Goal: Task Accomplishment & Management: Manage account settings

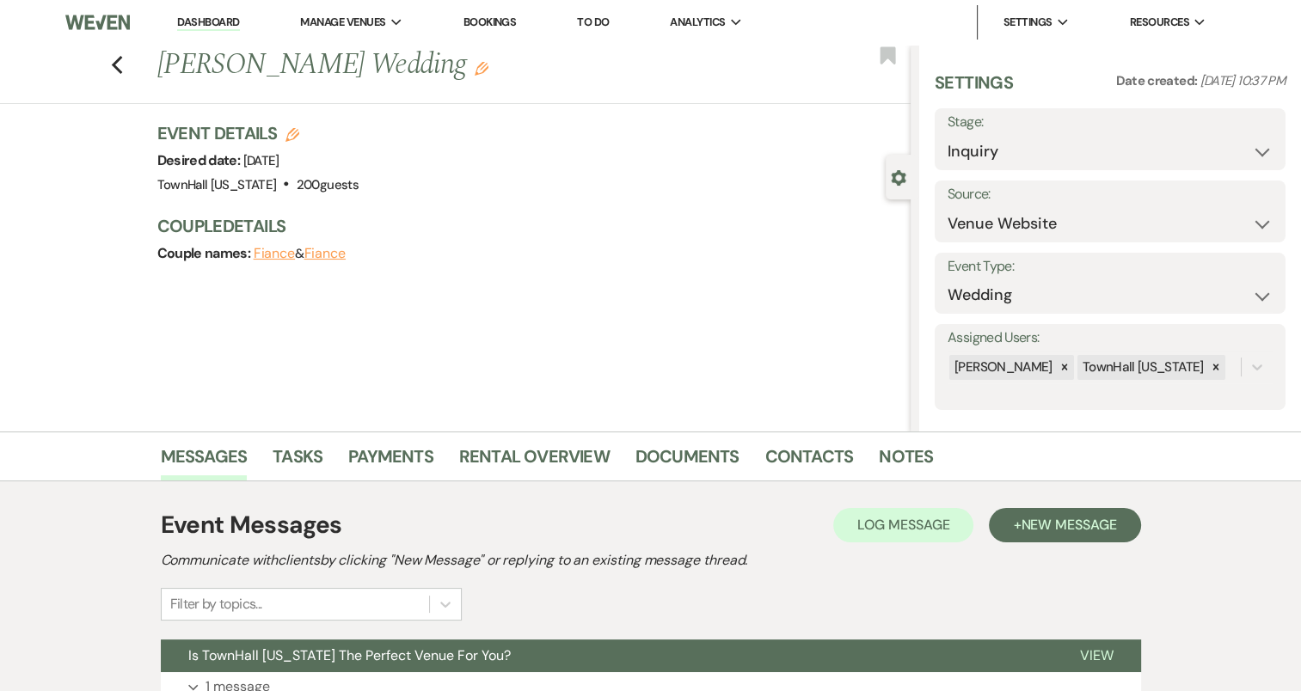
click at [210, 21] on link "Dashboard" at bounding box center [208, 23] width 62 height 16
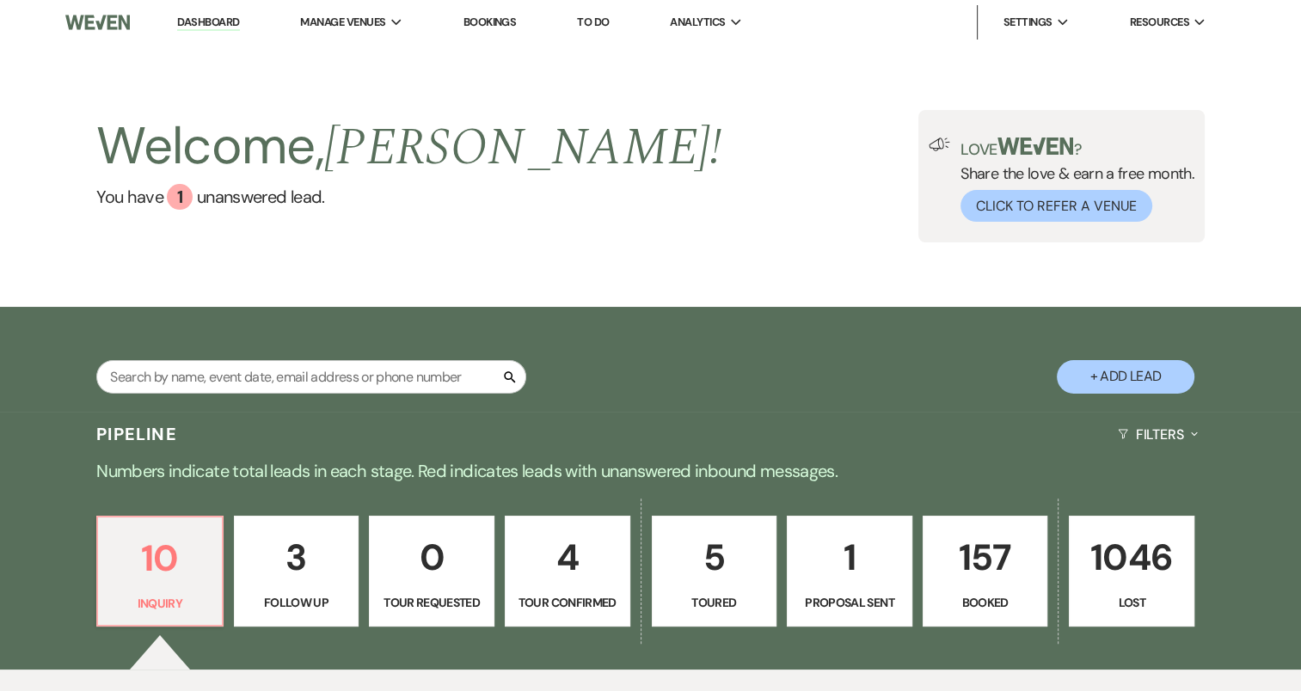
click at [980, 606] on p "Booked" at bounding box center [985, 602] width 103 height 19
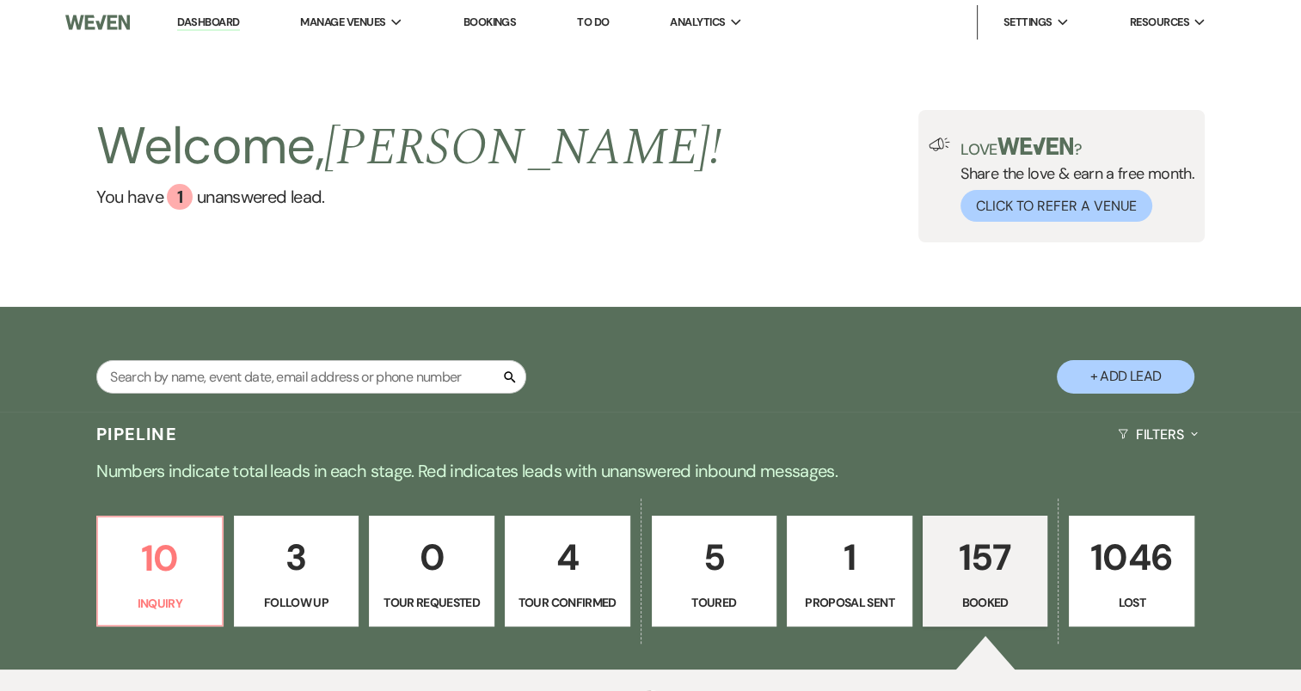
select select "7"
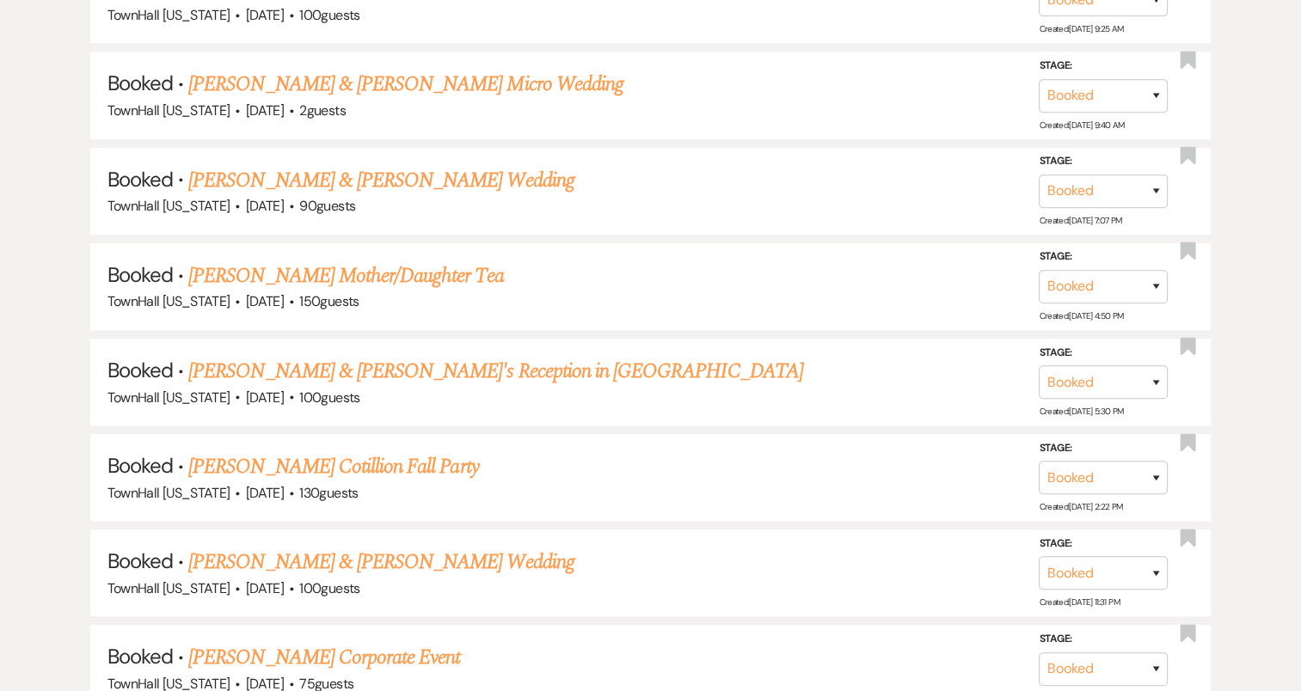
scroll to position [1402, 0]
click at [404, 260] on link "[PERSON_NAME] Mother/Daughter Tea" at bounding box center [345, 275] width 315 height 31
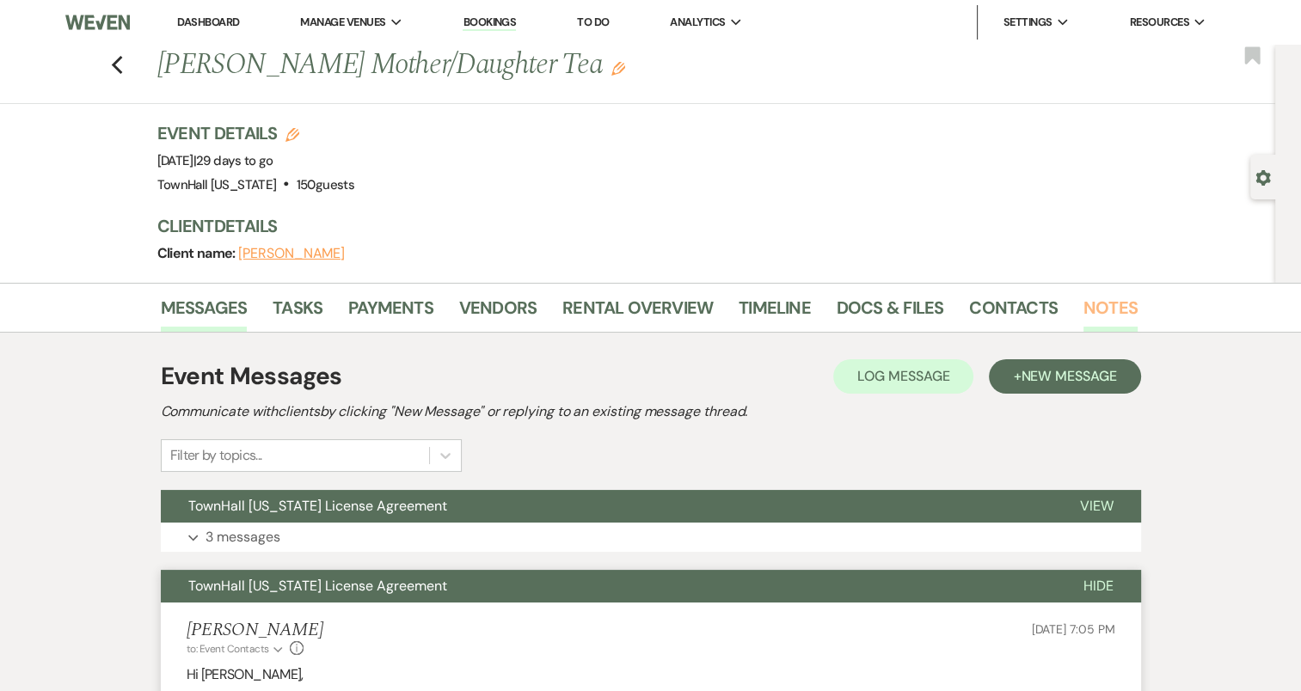
click at [1085, 304] on link "Notes" at bounding box center [1110, 313] width 54 height 38
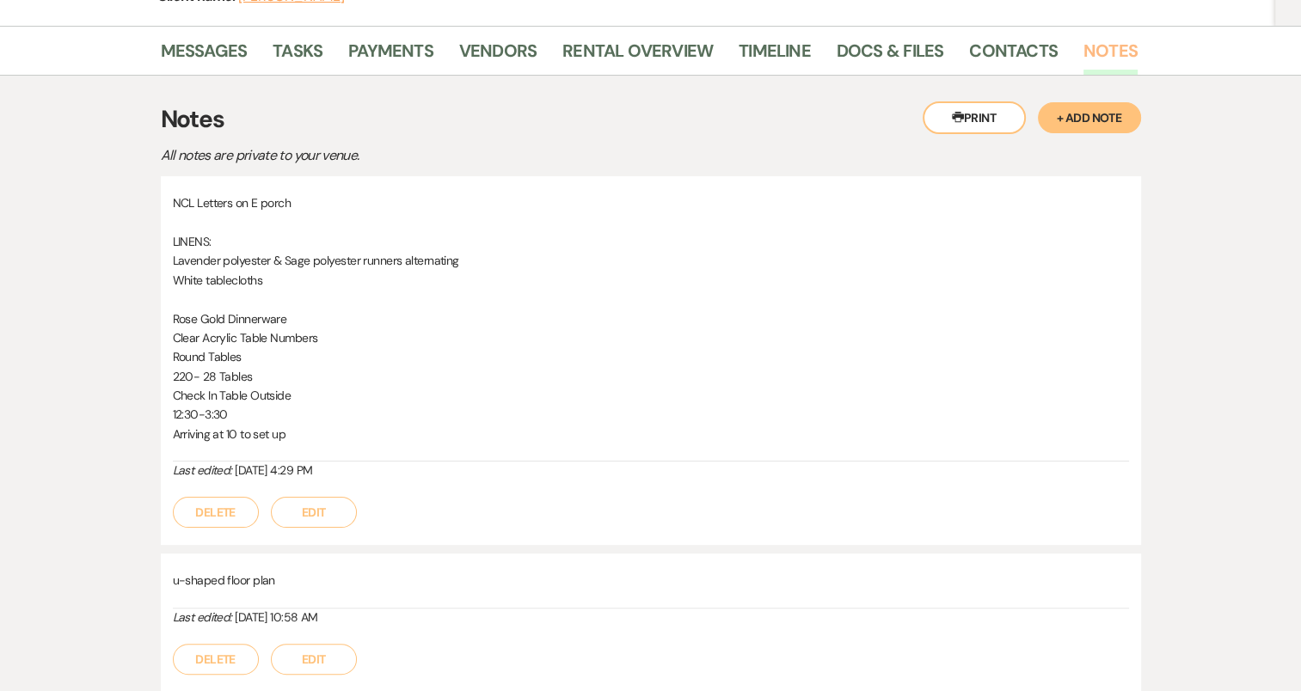
scroll to position [260, 0]
